Goal: Transaction & Acquisition: Purchase product/service

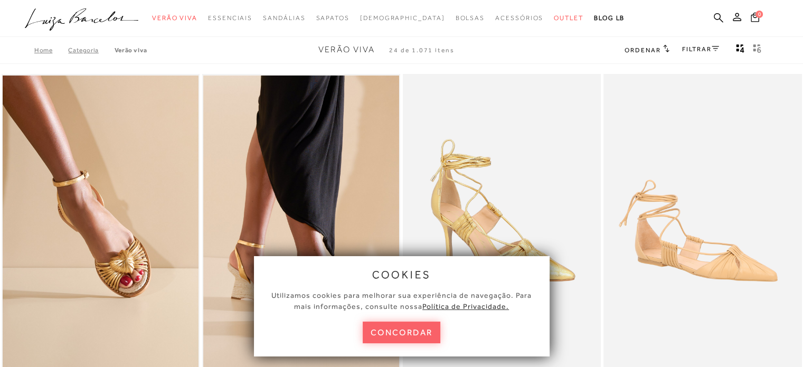
click at [407, 319] on div "cookies Utilizamos cookies para melhorar sua experiência de navegação. Para mai…" at bounding box center [402, 306] width 296 height 100
click at [414, 336] on button "concordar" at bounding box center [402, 332] width 78 height 22
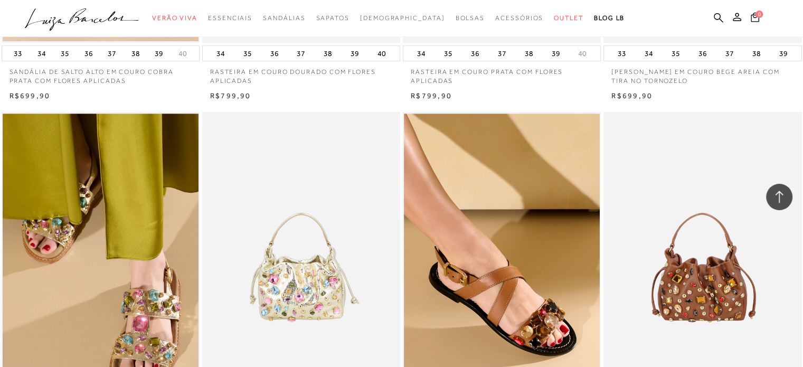
scroll to position [641, 0]
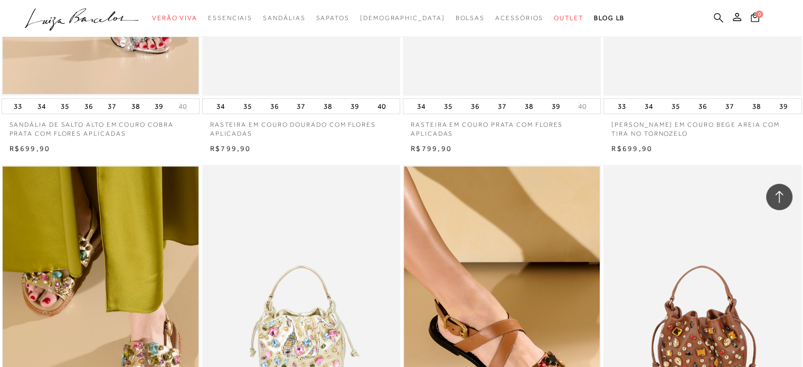
click at [718, 20] on icon at bounding box center [719, 18] width 10 height 10
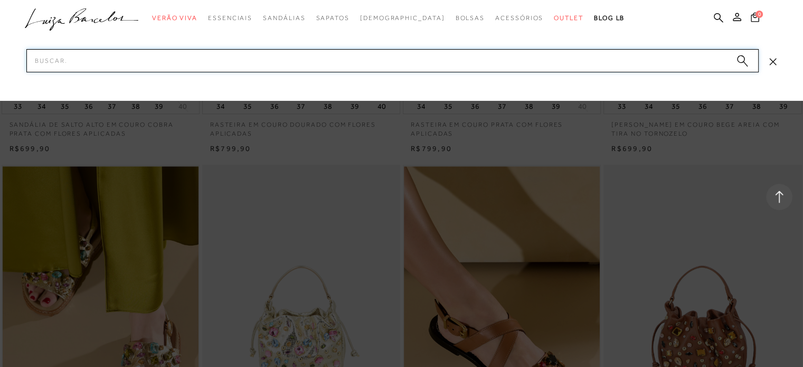
paste input "Sandália Anabela"
type input "Sandália Anabela"
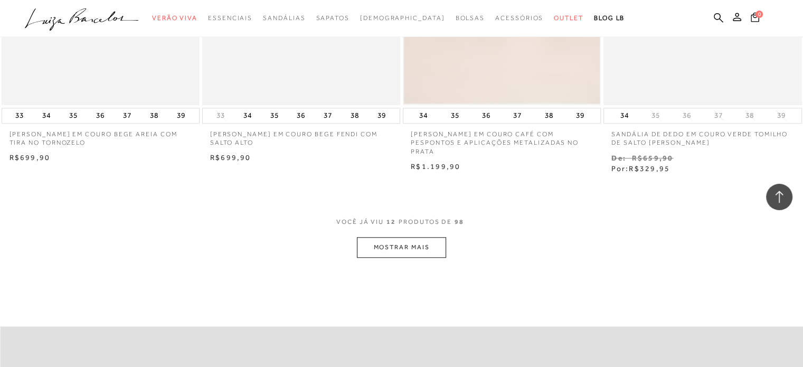
scroll to position [1028, 0]
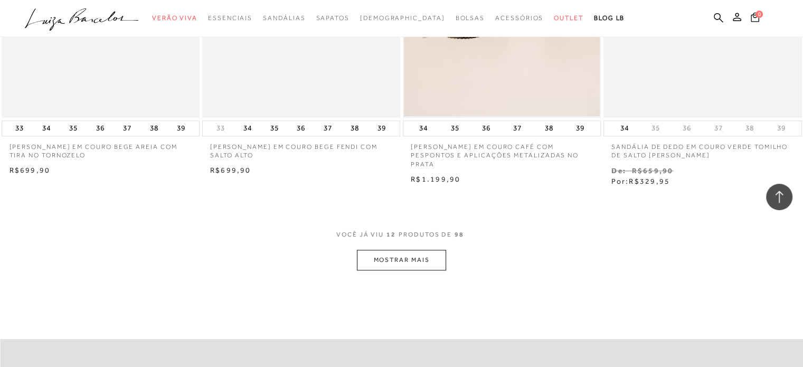
click at [406, 265] on button "MOSTRAR MAIS" at bounding box center [401, 260] width 89 height 21
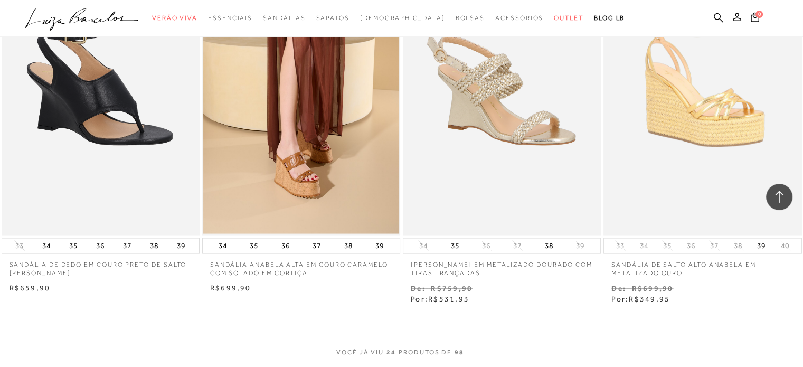
scroll to position [1984, 0]
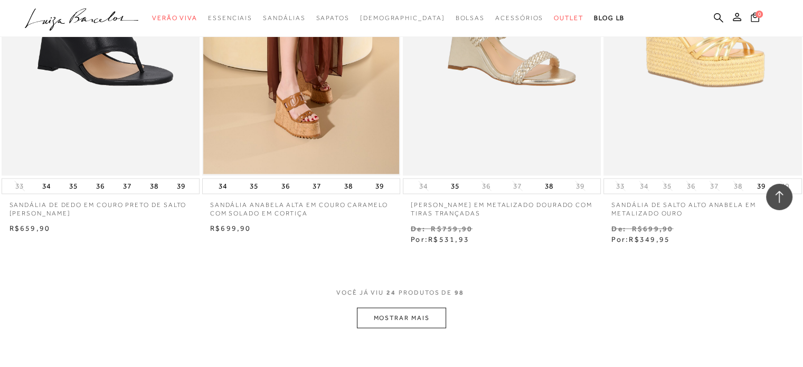
click at [709, 139] on img at bounding box center [702, 27] width 196 height 294
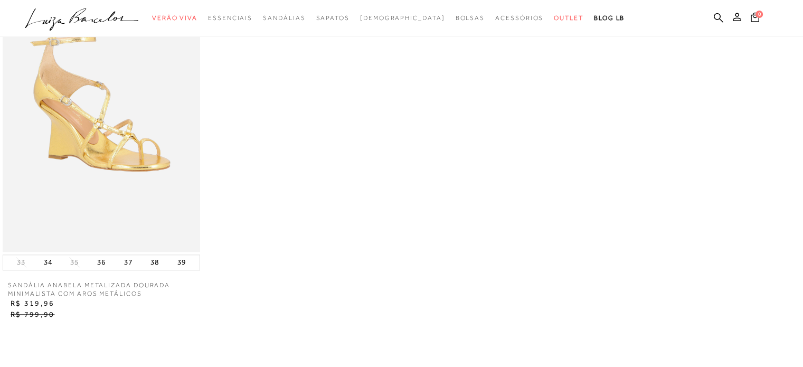
scroll to position [970, 0]
click at [127, 132] on img at bounding box center [101, 103] width 197 height 296
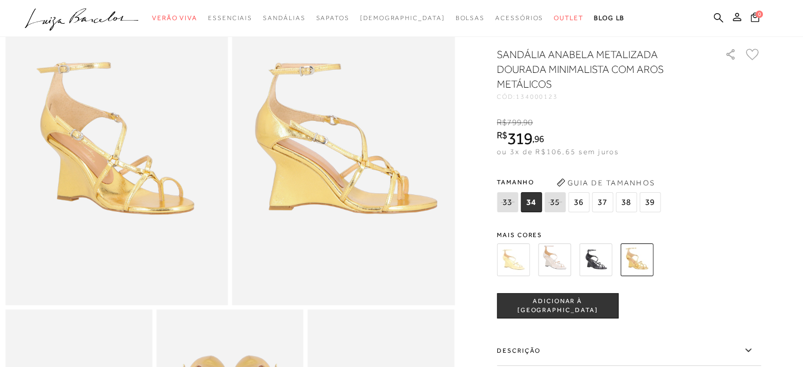
scroll to position [97, 0]
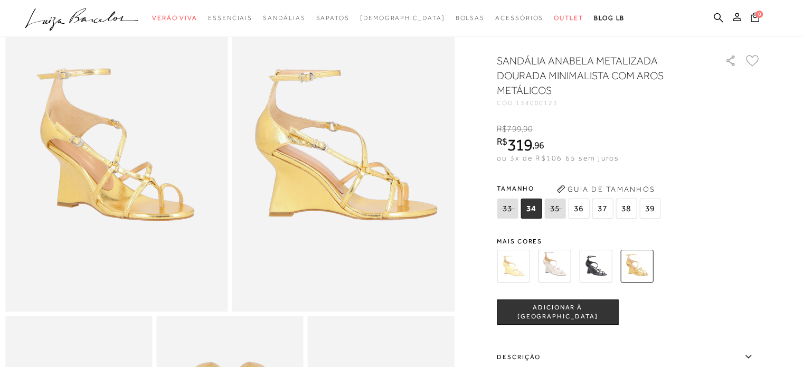
click at [599, 263] on img at bounding box center [595, 266] width 33 height 33
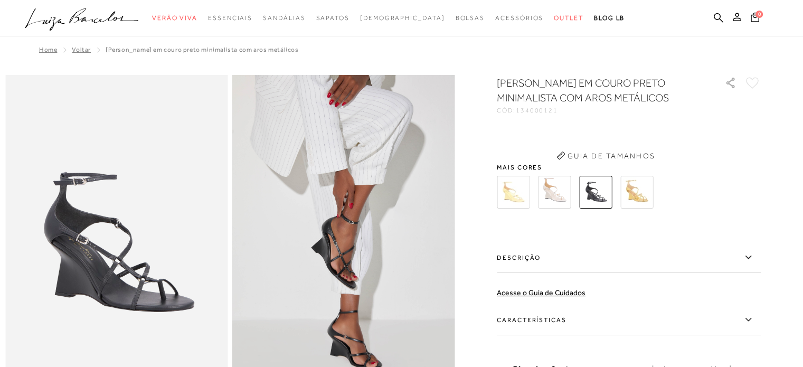
click at [517, 276] on div "SANDÁLIA ANABELA EM COURO PRETO MINIMALISTA COM AROS METÁLICOS CÓD: 134000121 ×…" at bounding box center [629, 256] width 264 height 362
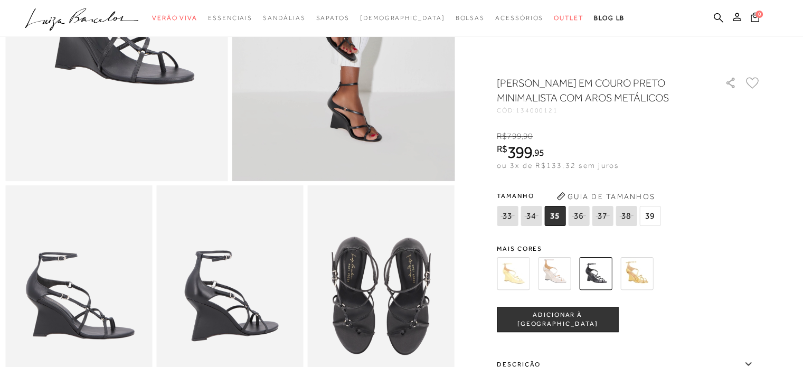
scroll to position [228, 0]
click at [653, 274] on img at bounding box center [636, 273] width 33 height 33
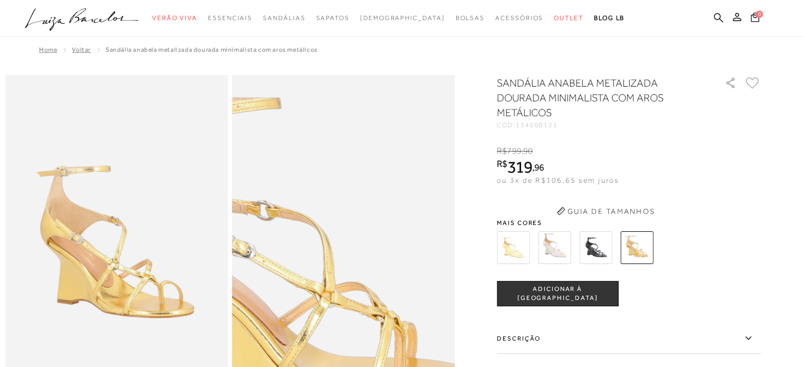
scroll to position [243, 0]
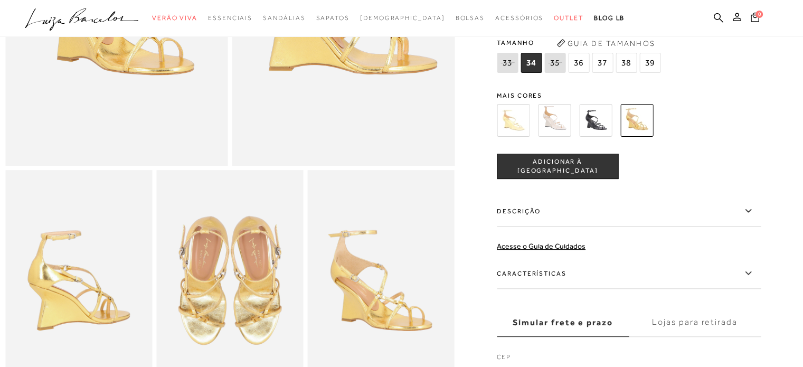
click at [604, 137] on img at bounding box center [595, 120] width 33 height 33
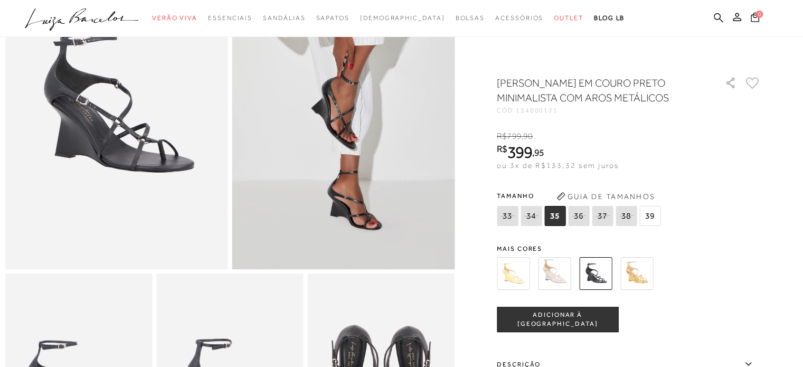
click at [565, 272] on img at bounding box center [554, 273] width 33 height 33
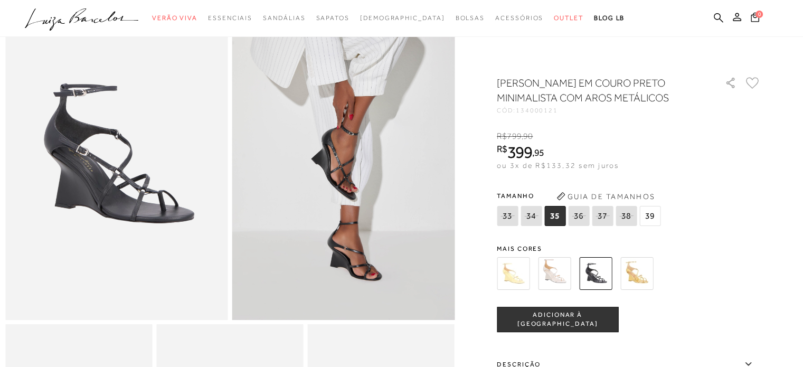
scroll to position [4, 0]
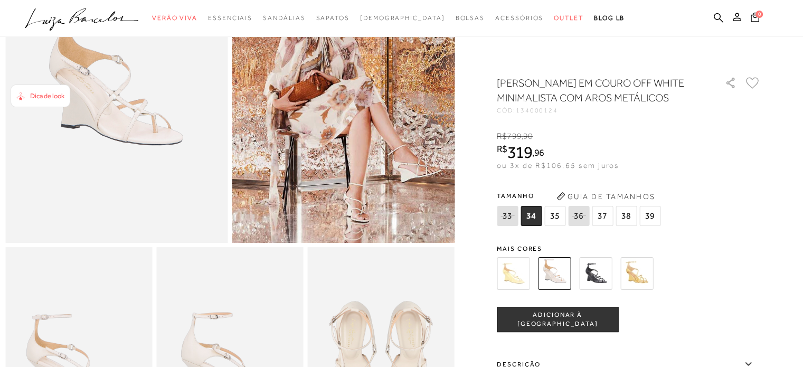
click at [509, 273] on img at bounding box center [513, 273] width 33 height 33
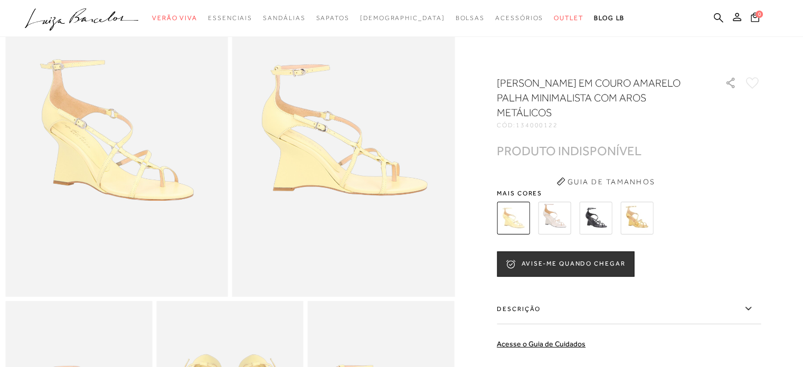
click at [547, 213] on img at bounding box center [554, 218] width 33 height 33
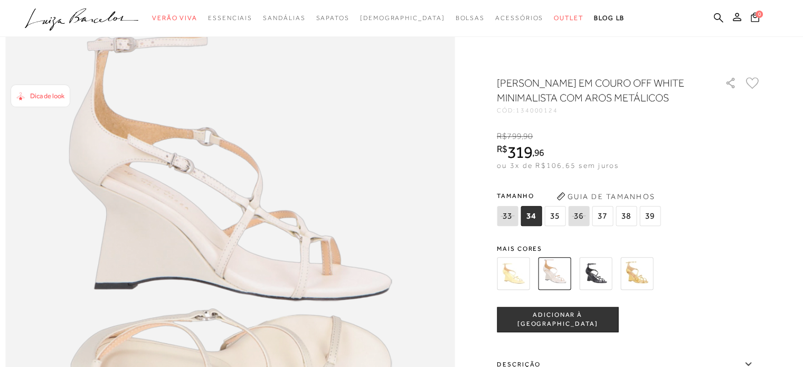
click at [643, 280] on img at bounding box center [636, 273] width 33 height 33
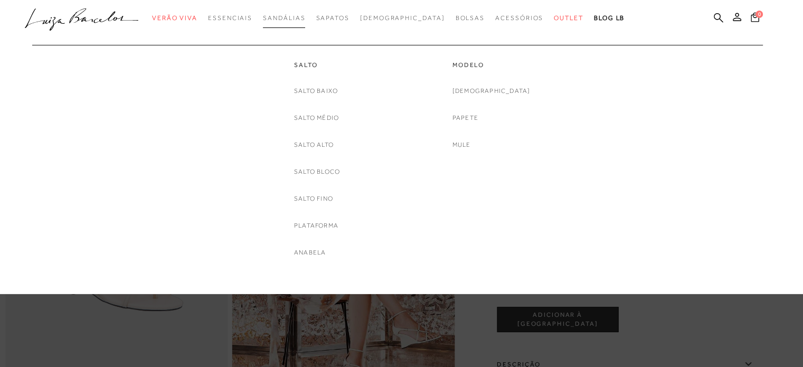
click at [299, 24] on link "Sandálias" at bounding box center [284, 18] width 42 height 20
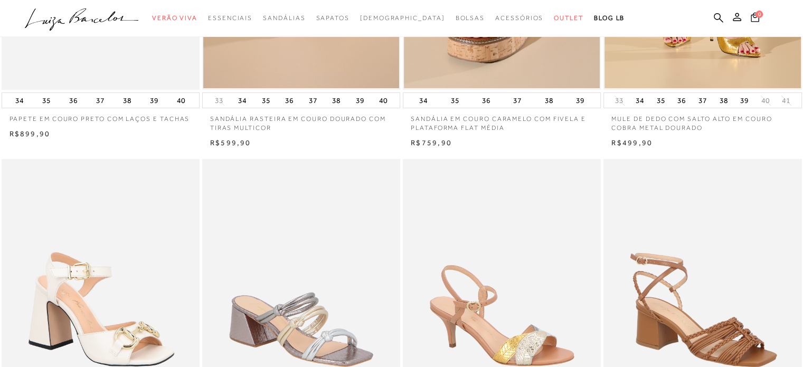
scroll to position [282, 0]
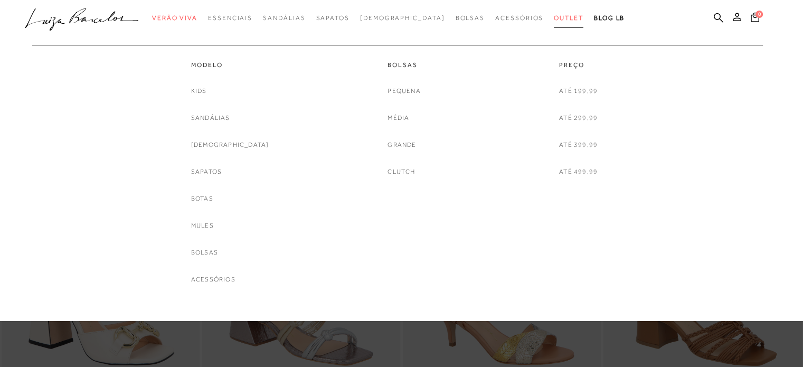
click at [554, 16] on span "Outlet" at bounding box center [569, 17] width 30 height 7
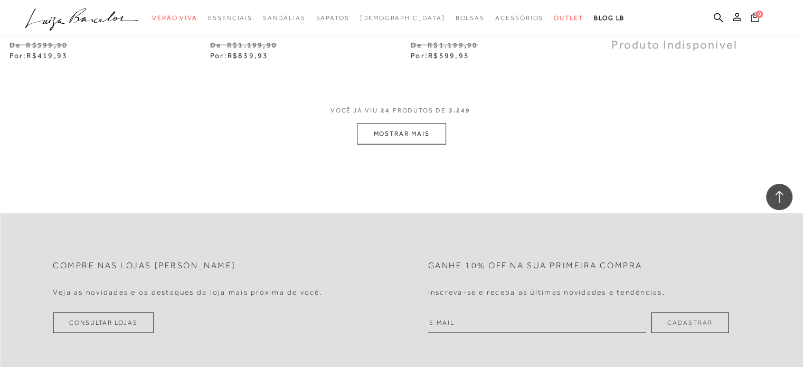
scroll to position [2263, 0]
click at [372, 126] on button "MOSTRAR MAIS" at bounding box center [401, 134] width 89 height 21
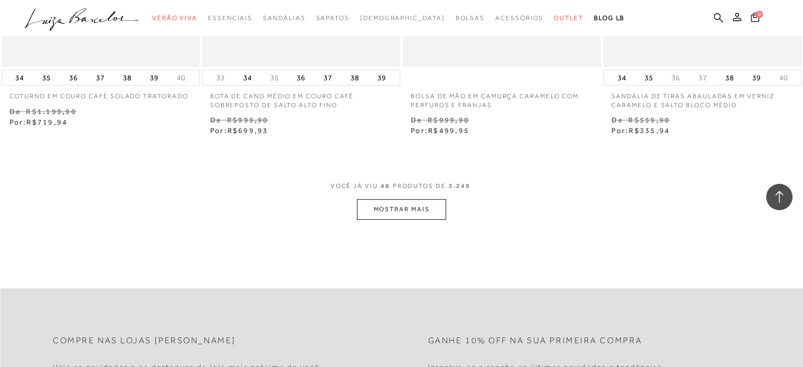
scroll to position [4458, 0]
click at [429, 206] on button "MOSTRAR MAIS" at bounding box center [401, 210] width 89 height 21
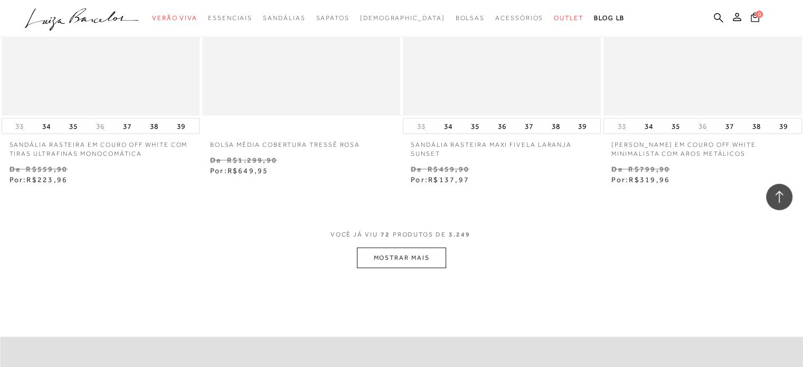
scroll to position [6672, 0]
click at [401, 267] on button "MOSTRAR MAIS" at bounding box center [401, 257] width 89 height 21
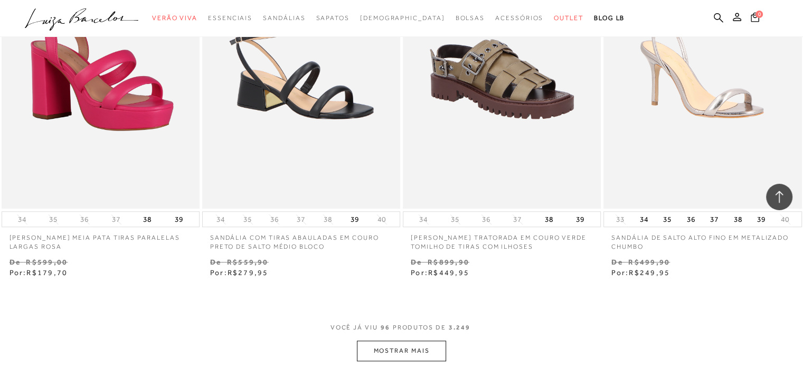
scroll to position [9019, 0]
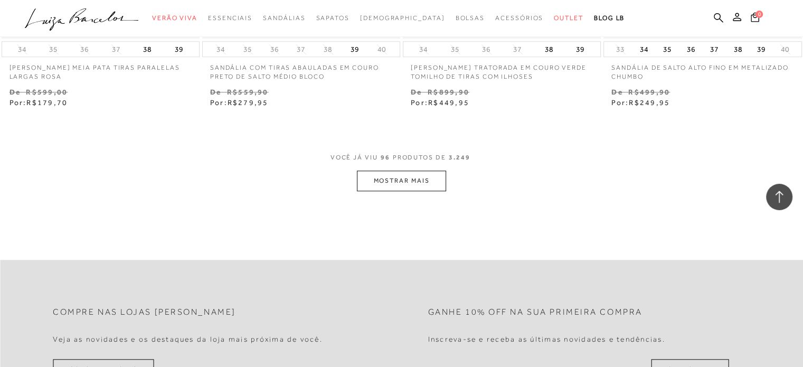
click at [423, 178] on button "MOSTRAR MAIS" at bounding box center [401, 180] width 89 height 21
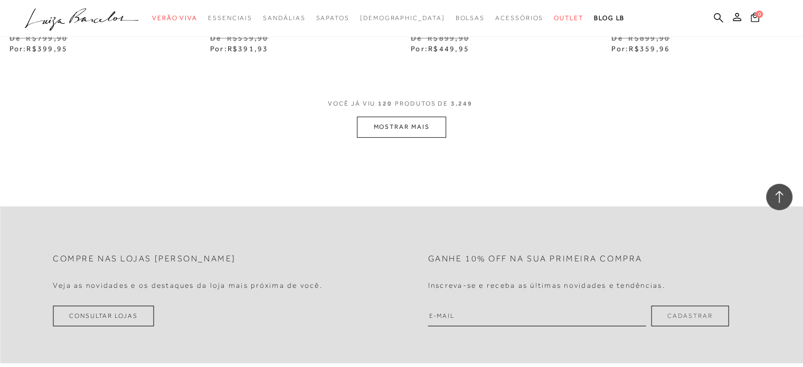
scroll to position [11335, 0]
click at [422, 115] on button "MOSTRAR MAIS" at bounding box center [401, 125] width 89 height 21
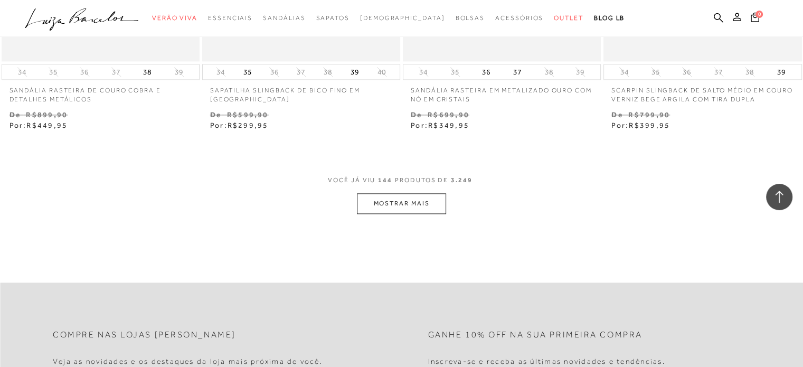
scroll to position [13520, 0]
click at [424, 192] on button "MOSTRAR MAIS" at bounding box center [401, 202] width 89 height 21
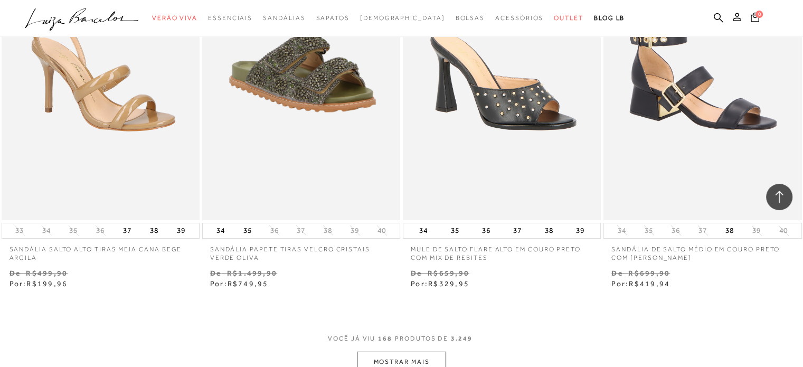
scroll to position [15731, 0]
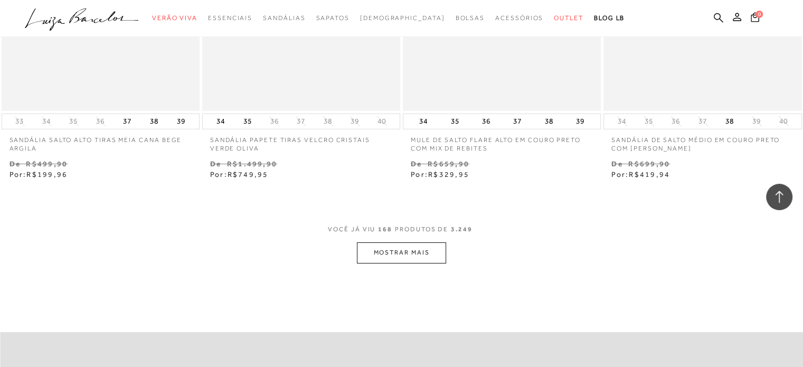
click at [410, 246] on button "MOSTRAR MAIS" at bounding box center [401, 252] width 89 height 21
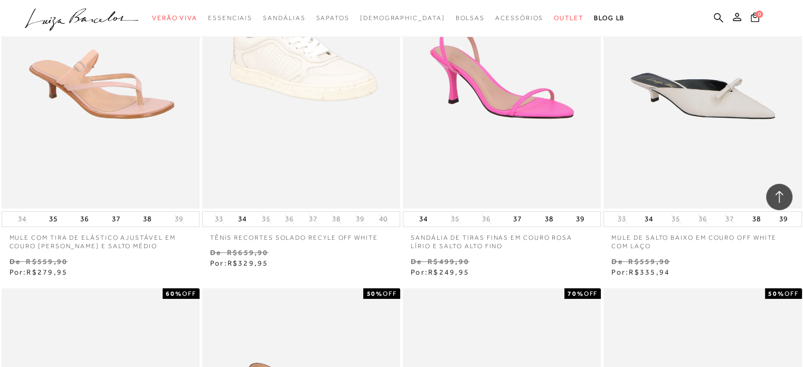
scroll to position [16012, 0]
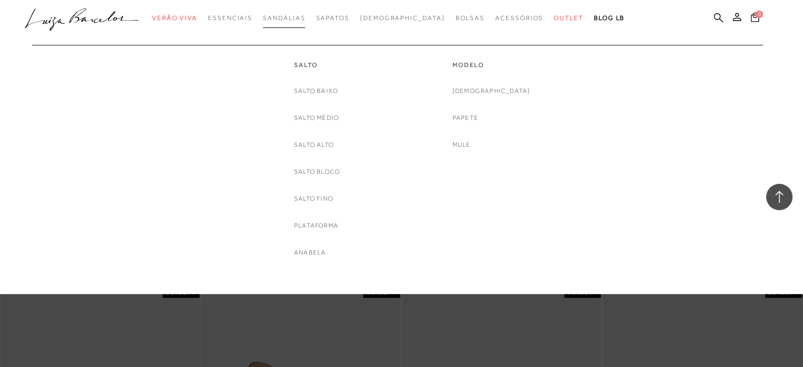
click at [305, 14] on span "Sandálias" at bounding box center [284, 17] width 42 height 7
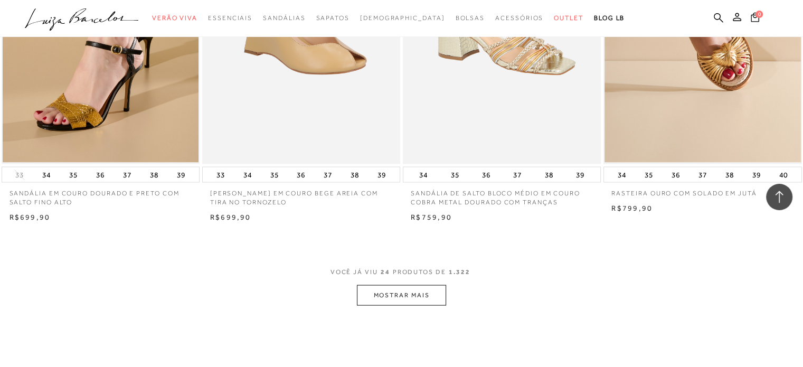
scroll to position [2054, 0]
click at [432, 288] on button "MOSTRAR MAIS" at bounding box center [401, 295] width 89 height 21
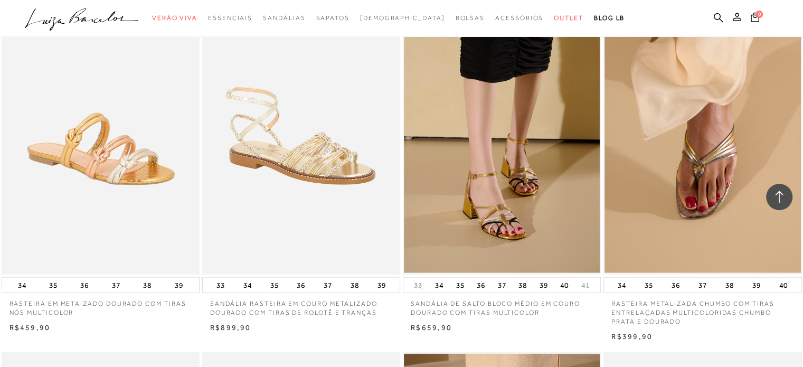
scroll to position [2331, 0]
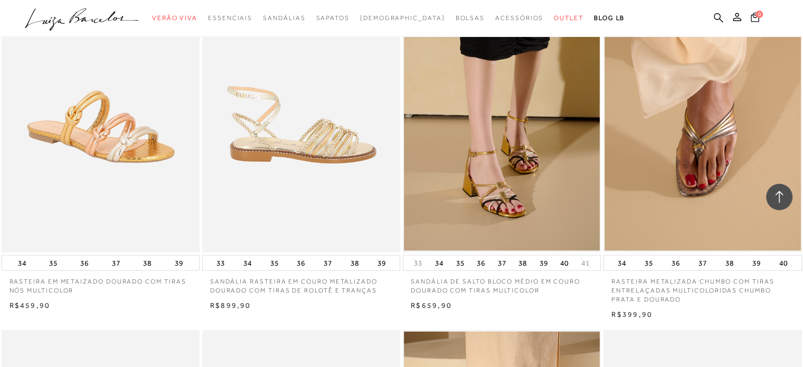
click at [327, 164] on img at bounding box center [301, 103] width 197 height 297
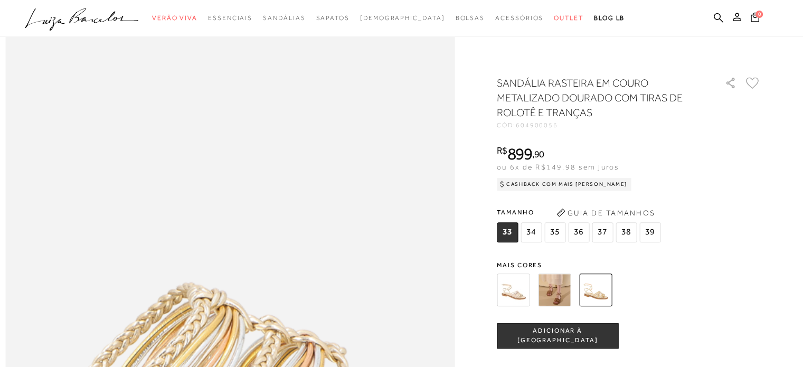
scroll to position [713, 0]
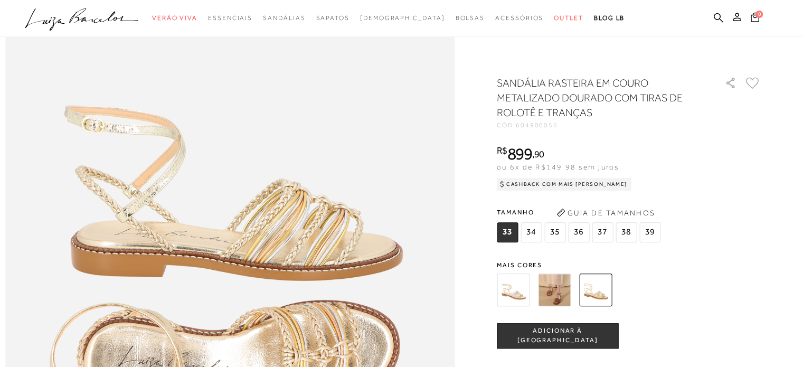
click at [566, 297] on img at bounding box center [554, 289] width 33 height 33
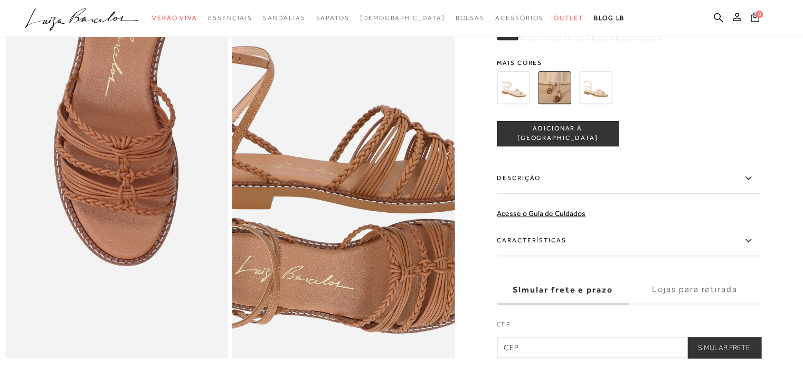
scroll to position [612, 0]
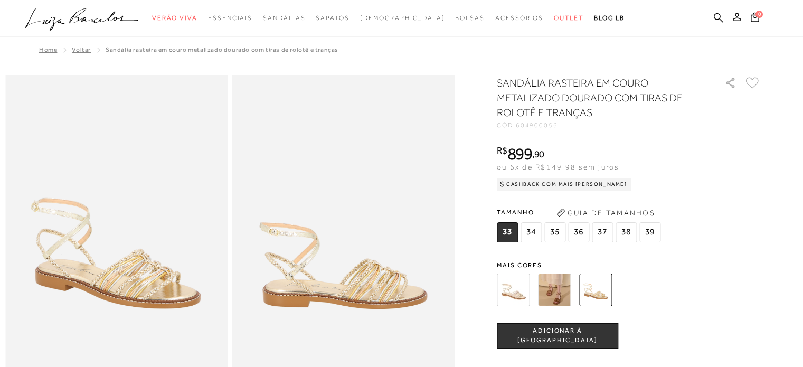
scroll to position [713, 0]
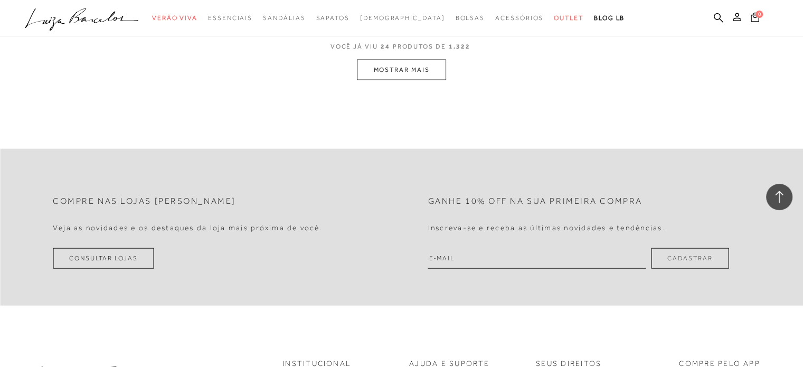
scroll to position [2233, 0]
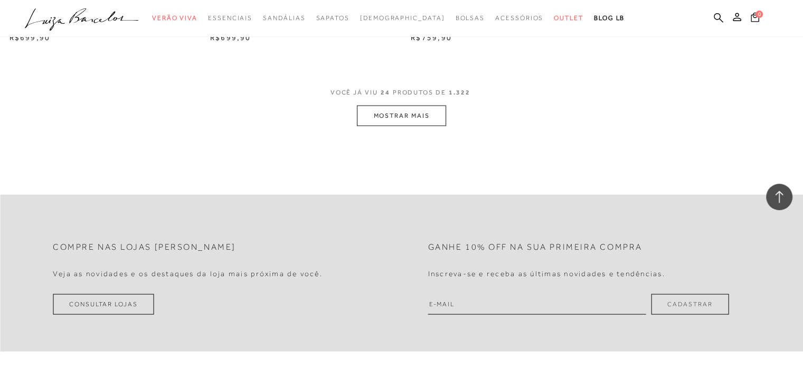
click at [406, 121] on button "MOSTRAR MAIS" at bounding box center [401, 116] width 89 height 21
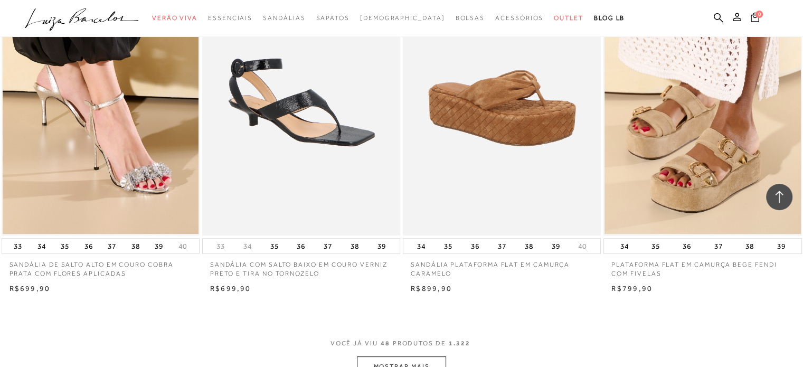
scroll to position [4450, 0]
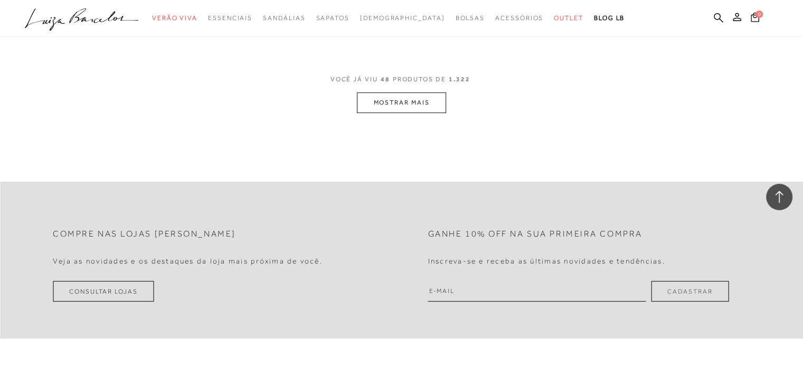
click at [428, 98] on button "MOSTRAR MAIS" at bounding box center [401, 102] width 89 height 21
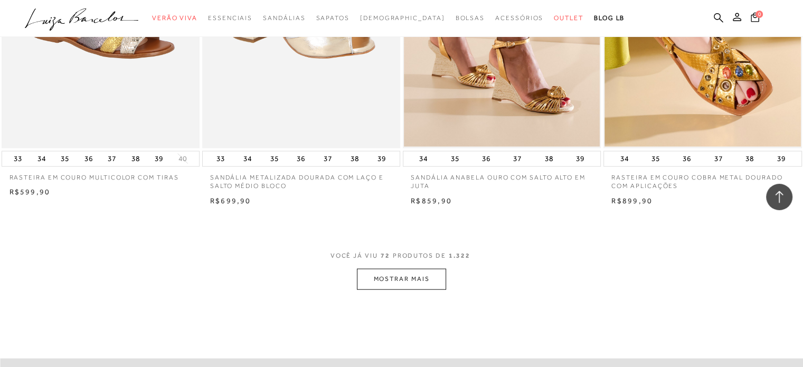
scroll to position [6614, 0]
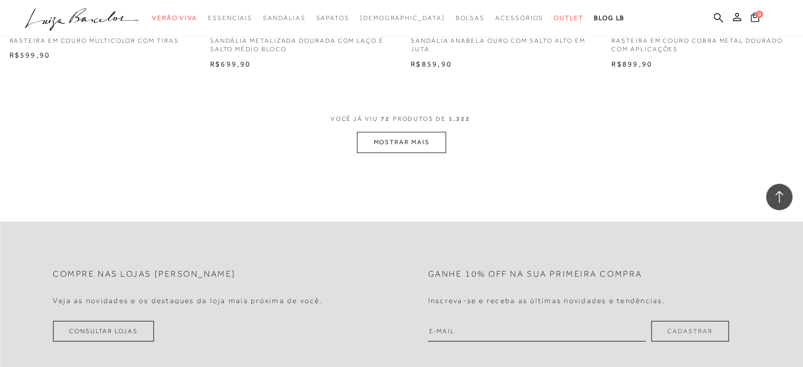
click at [426, 146] on button "MOSTRAR MAIS" at bounding box center [401, 142] width 89 height 21
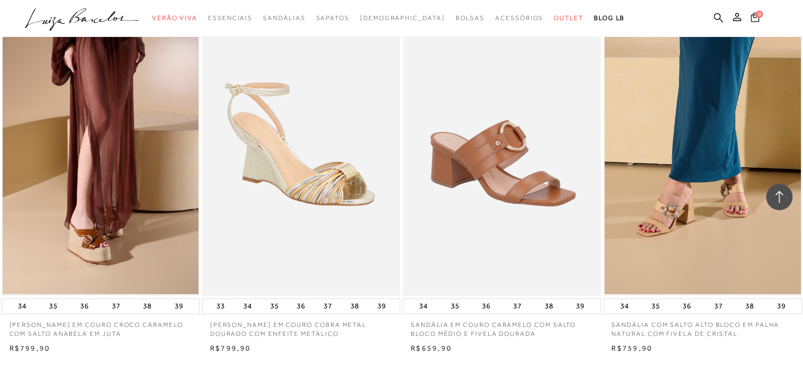
scroll to position [8620, 0]
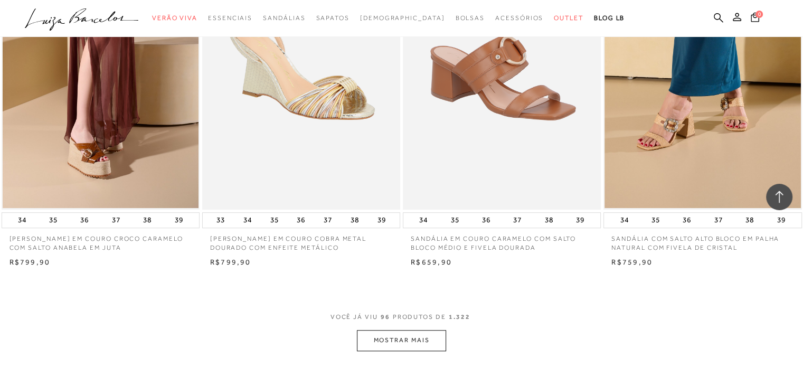
click at [398, 333] on button "MOSTRAR MAIS" at bounding box center [401, 340] width 89 height 21
